Goal: Task Accomplishment & Management: Manage account settings

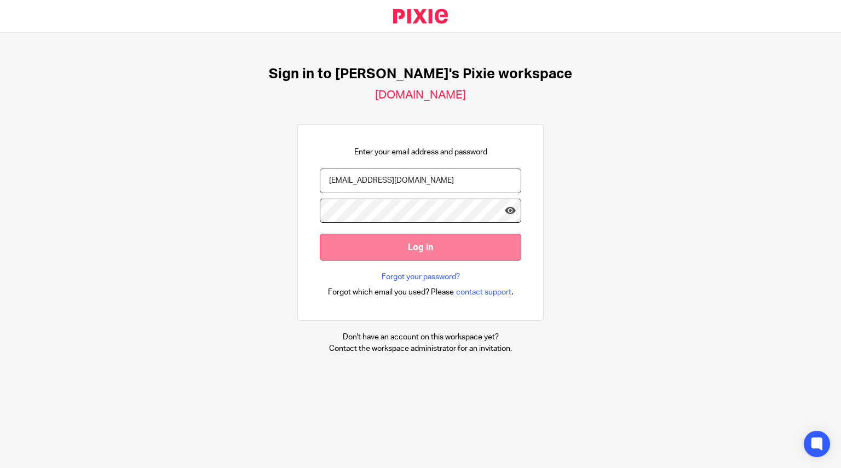
click at [399, 253] on input "Log in" at bounding box center [421, 247] width 202 height 27
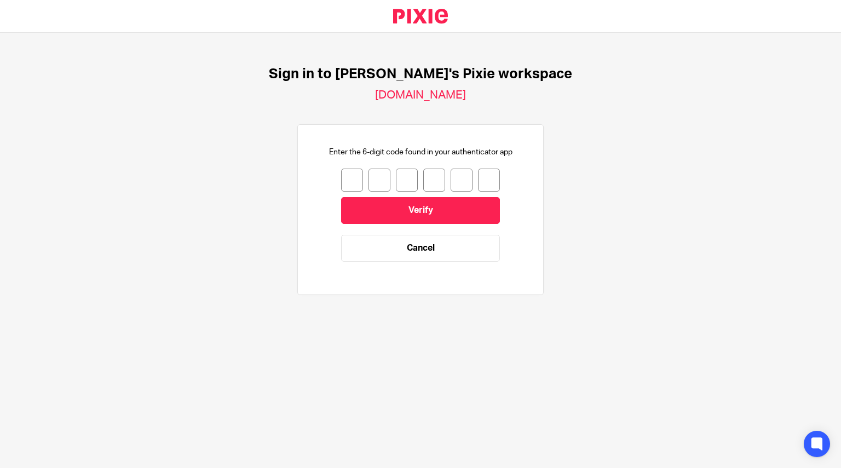
click at [347, 179] on input "number" at bounding box center [352, 180] width 22 height 23
type input "5"
type input "3"
type input "4"
type input "7"
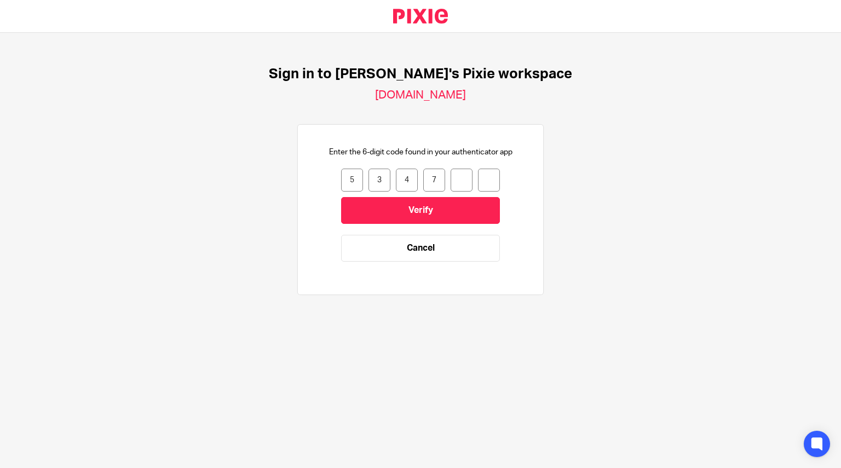
type input "3"
type input "9"
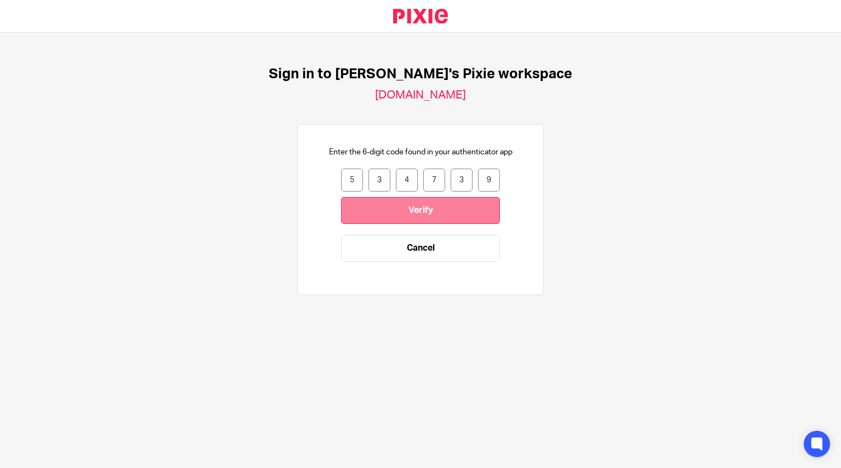
click at [400, 211] on input "Verify" at bounding box center [420, 210] width 159 height 27
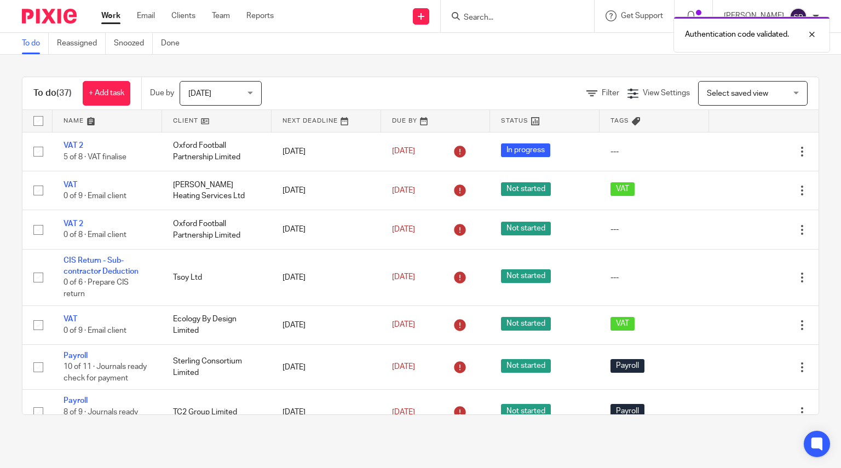
click at [542, 18] on div "Authentication code validated." at bounding box center [626, 32] width 410 height 42
click at [542, 18] on input "Search" at bounding box center [512, 18] width 99 height 10
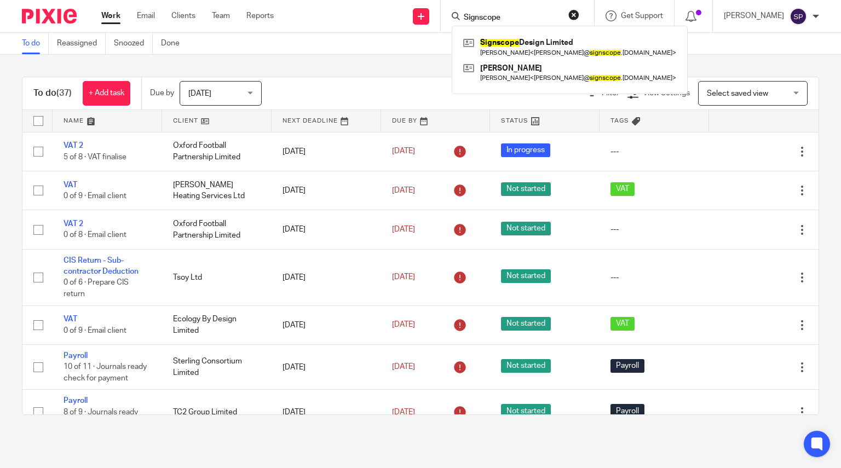
type input "Signscope"
click button "submit" at bounding box center [0, 0] width 0 height 0
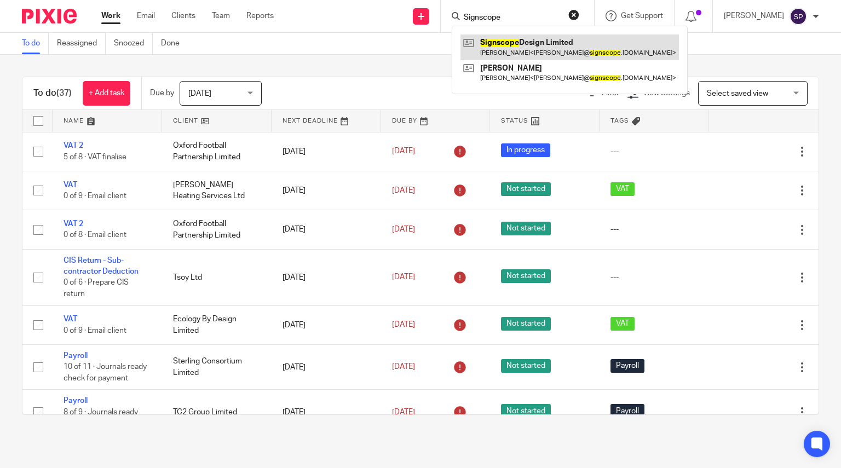
click at [549, 51] on link at bounding box center [569, 46] width 218 height 25
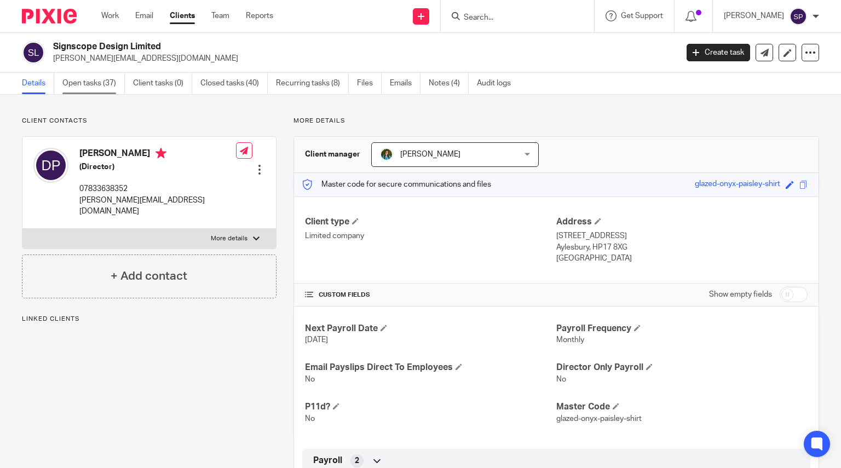
click at [81, 83] on link "Open tasks (37)" at bounding box center [93, 83] width 62 height 21
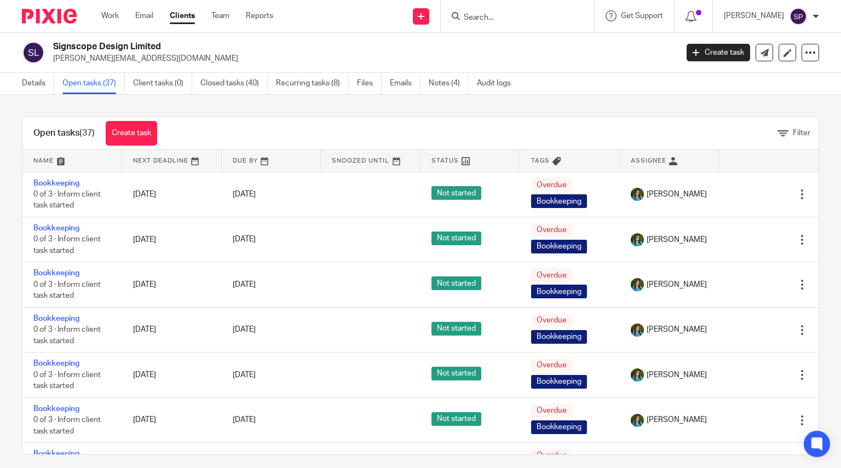
click at [236, 87] on link "Closed tasks (40)" at bounding box center [233, 83] width 67 height 21
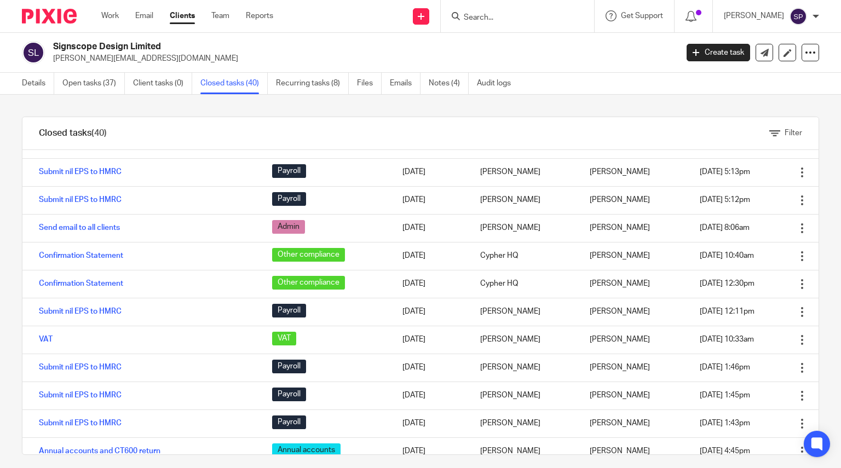
scroll to position [164, 0]
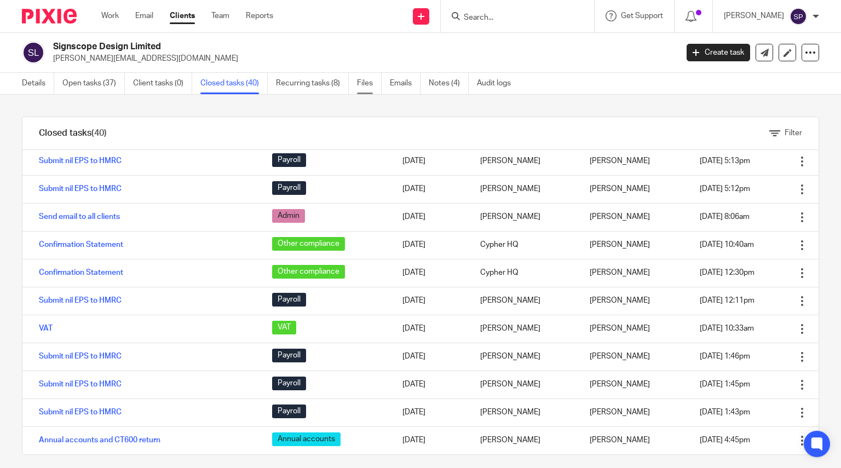
click at [367, 87] on link "Files" at bounding box center [369, 83] width 25 height 21
click at [367, 84] on link "Files" at bounding box center [369, 83] width 25 height 21
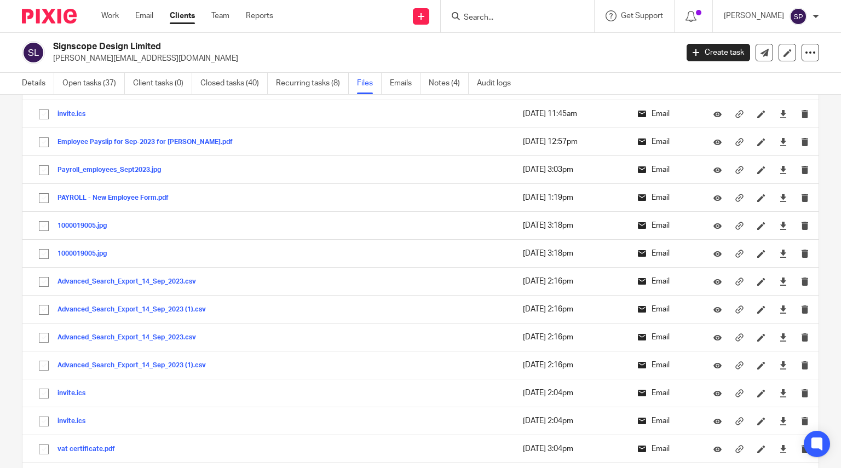
scroll to position [274, 0]
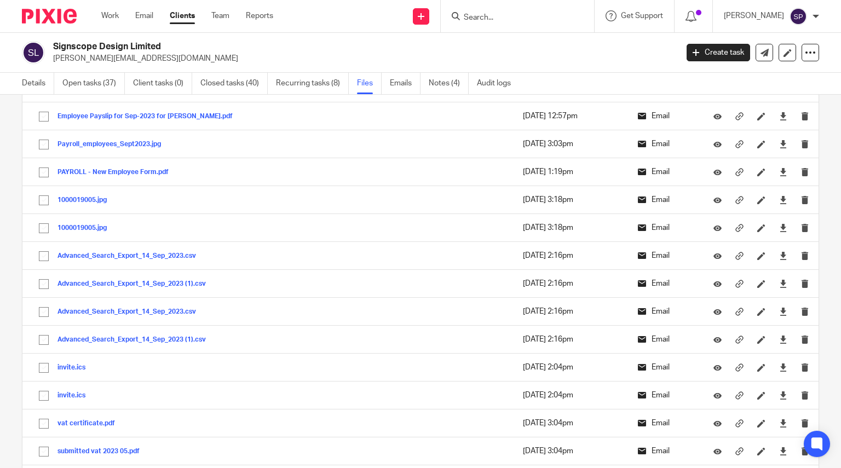
click at [811, 17] on div "Sacha Powell" at bounding box center [771, 17] width 95 height 18
click at [777, 70] on li "Logout" at bounding box center [777, 76] width 72 height 16
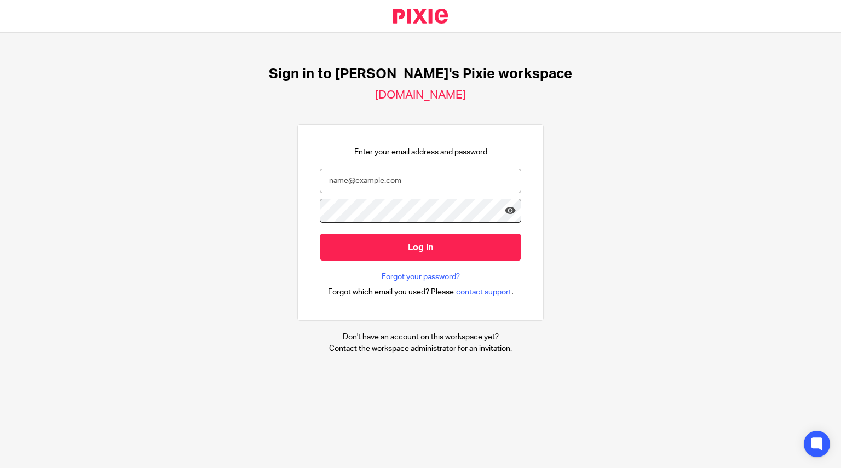
type input "[EMAIL_ADDRESS][DOMAIN_NAME]"
